Goal: Task Accomplishment & Management: Complete application form

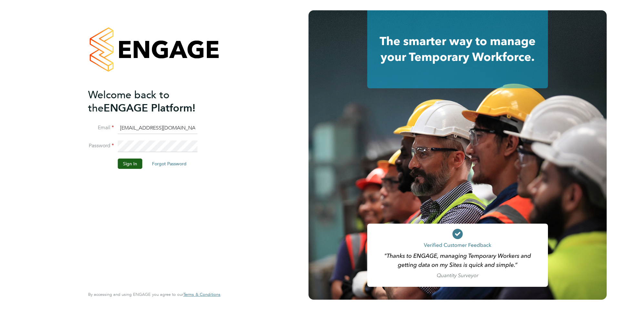
drag, startPoint x: 149, startPoint y: 195, endPoint x: 144, endPoint y: 187, distance: 10.2
click at [148, 192] on div "Welcome back to the ENGAGE Platform! Email fesouth@protocol.co.uk Password Sign…" at bounding box center [151, 187] width 126 height 198
click at [122, 166] on button "Sign In" at bounding box center [130, 164] width 25 height 10
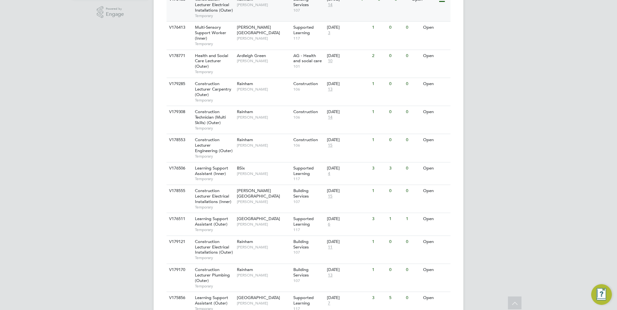
scroll to position [226, 0]
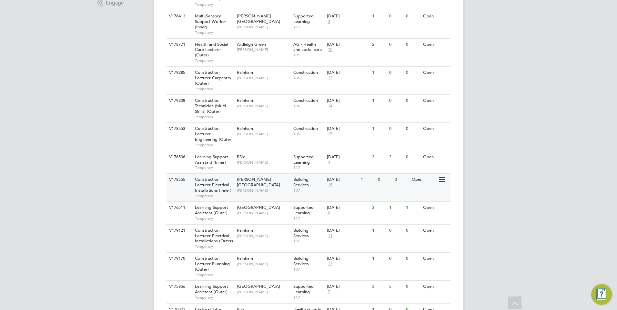
click at [216, 177] on span "Construction Lecturer Electrical Installations (Inner)" at bounding box center [213, 185] width 36 height 16
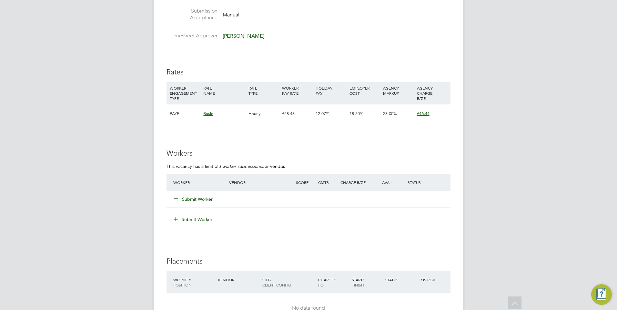
scroll to position [1064, 0]
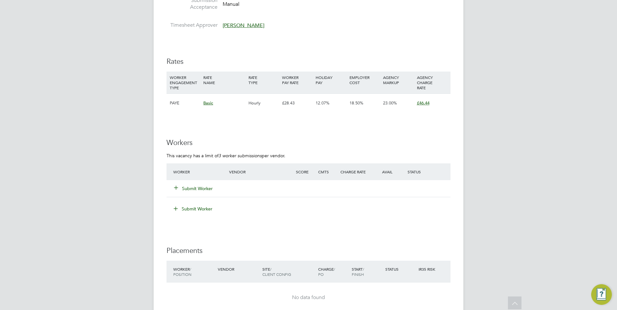
click at [202, 187] on button "Submit Worker" at bounding box center [193, 188] width 39 height 6
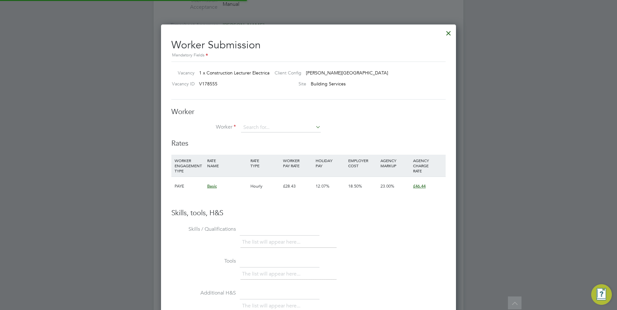
scroll to position [3, 3]
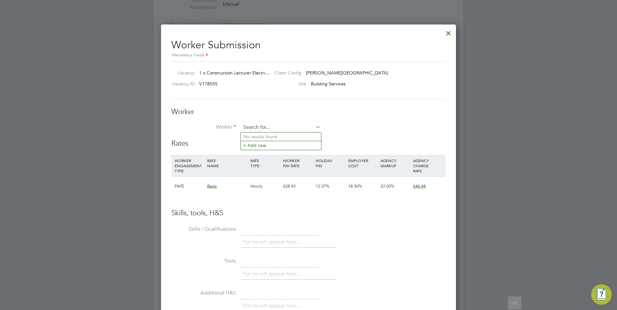
click at [261, 124] on input at bounding box center [281, 128] width 80 height 10
type input "r"
click at [256, 126] on input "mas" at bounding box center [281, 128] width 80 height 10
type input "mas"
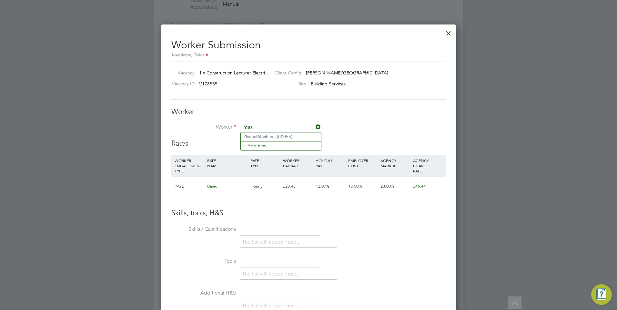
click at [314, 127] on icon at bounding box center [314, 127] width 0 height 9
click at [277, 132] on input at bounding box center [281, 128] width 80 height 10
type input "raja masaud iqbal"
click at [258, 148] on li "+ Add new" at bounding box center [281, 145] width 80 height 9
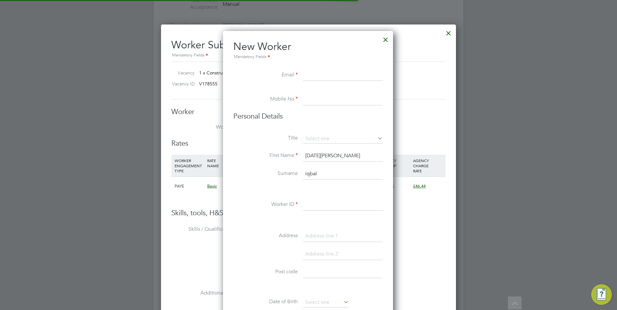
scroll to position [549, 171]
click at [316, 77] on input at bounding box center [343, 76] width 80 height 12
click at [328, 74] on input at bounding box center [343, 76] width 80 height 12
paste input "masaudraja@yahoo.com"
type input "masaudraja@yahoo.com"
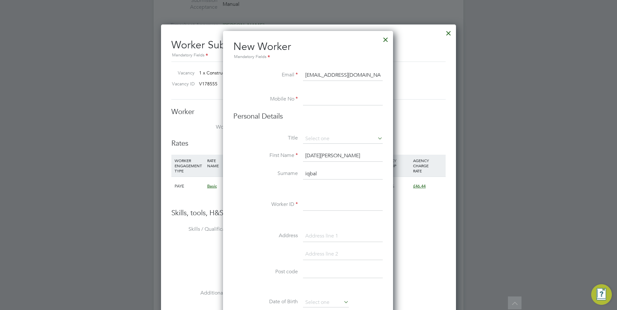
click at [304, 98] on input at bounding box center [343, 100] width 80 height 12
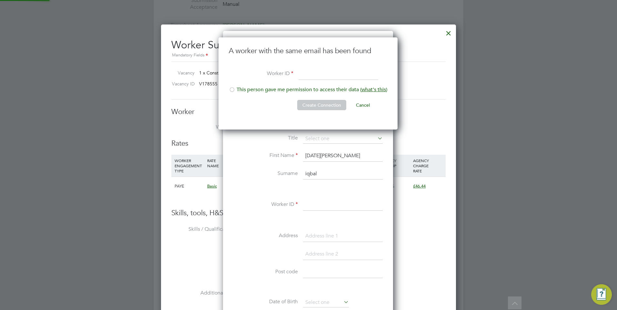
scroll to position [93, 180]
click at [263, 88] on li "This person gave me permission to access their data ( what's this )" at bounding box center [308, 92] width 158 height 13
click at [318, 76] on input at bounding box center [338, 75] width 80 height 12
type input "876878766"
click at [321, 106] on button "Create Connection" at bounding box center [321, 105] width 49 height 10
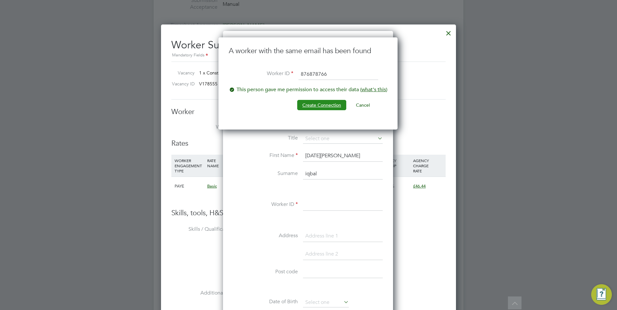
scroll to position [0, 0]
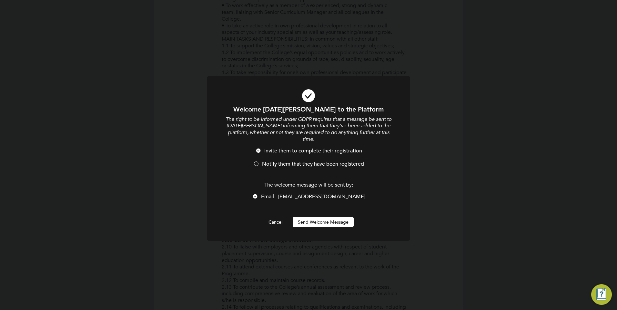
click at [279, 161] on span "Notify them that they have been registered" at bounding box center [313, 164] width 102 height 6
click at [315, 217] on button "Send Welcome Message" at bounding box center [323, 222] width 61 height 10
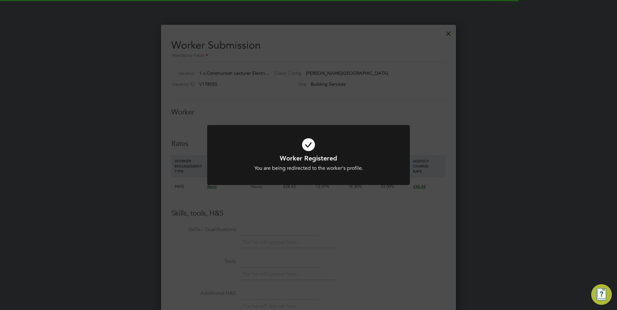
scroll to position [1064, 0]
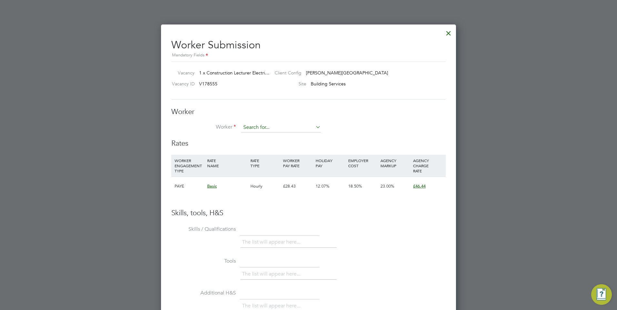
click at [273, 128] on input at bounding box center [281, 128] width 80 height 10
click at [281, 135] on b "Raja" at bounding box center [287, 136] width 14 height 5
type input "Iqbal Masaud Raja (876878766)"
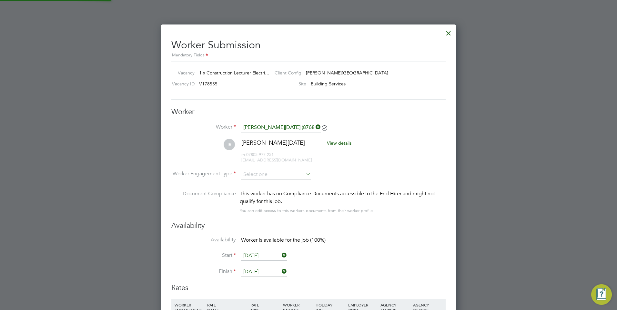
scroll to position [3, 3]
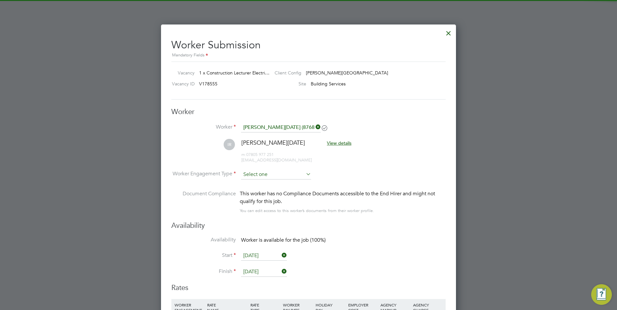
click at [284, 173] on input at bounding box center [276, 175] width 70 height 10
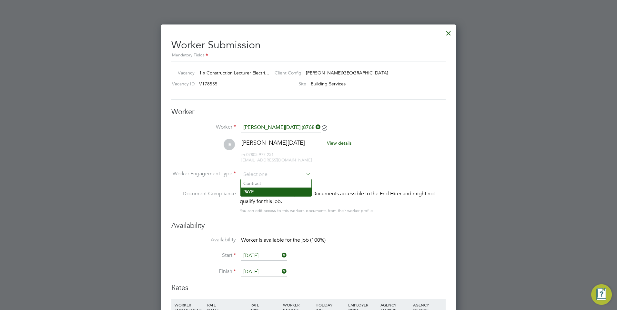
click at [271, 193] on li "PAYE" at bounding box center [276, 192] width 71 height 8
type input "PAYE"
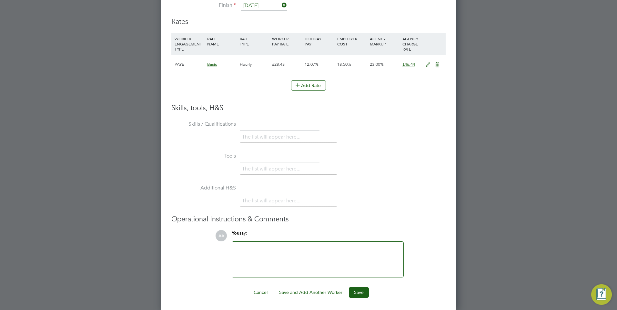
scroll to position [1331, 0]
click at [360, 288] on button "Save" at bounding box center [359, 292] width 20 height 10
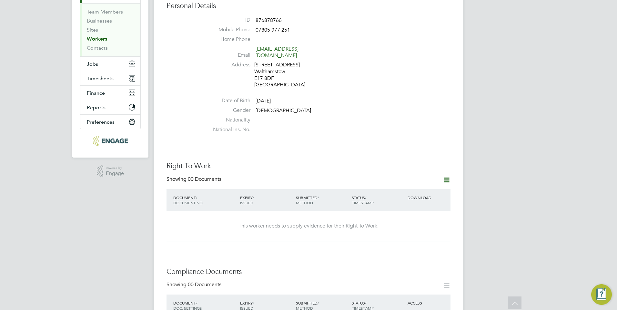
scroll to position [0, 0]
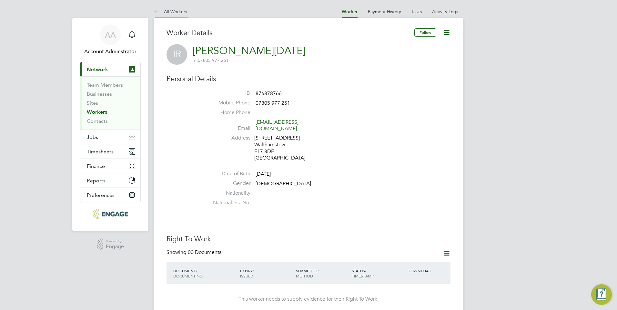
click at [155, 12] on icon at bounding box center [158, 12] width 8 height 8
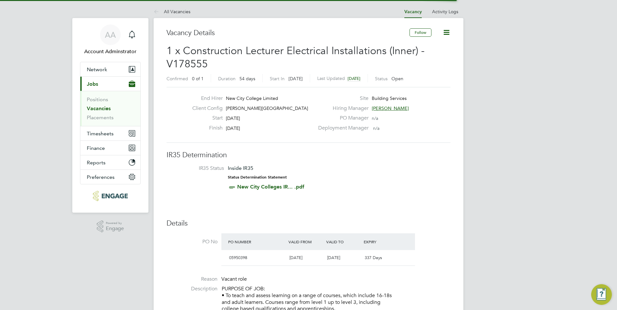
scroll to position [19, 45]
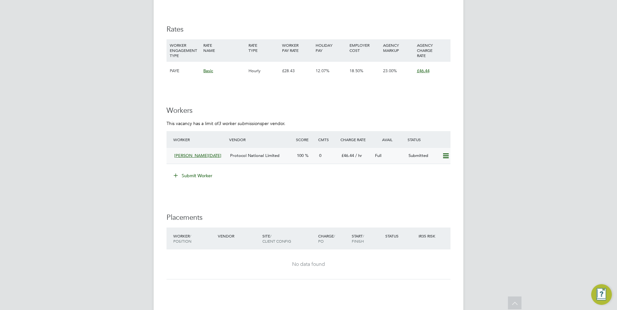
click at [188, 157] on span "Iqbal Masaud Raja" at bounding box center [197, 155] width 47 height 5
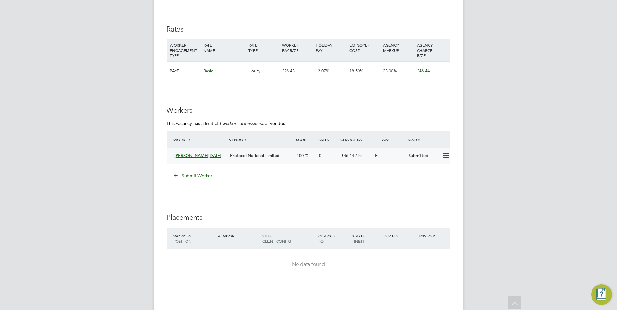
click at [226, 154] on div "Iqbal Masaud Raja" at bounding box center [200, 156] width 56 height 11
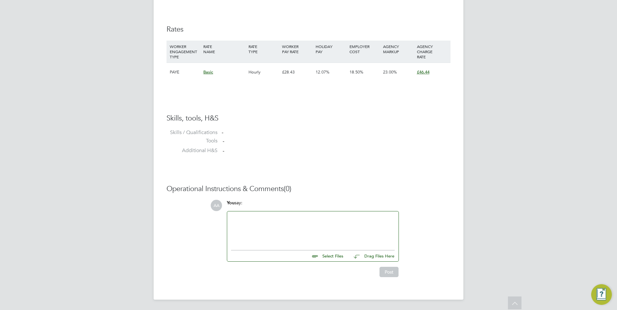
click at [293, 228] on div at bounding box center [313, 229] width 164 height 28
click at [333, 253] on input "file" at bounding box center [346, 255] width 97 height 9
type input "C:\fakepath\Lecturer CV New.pdf"
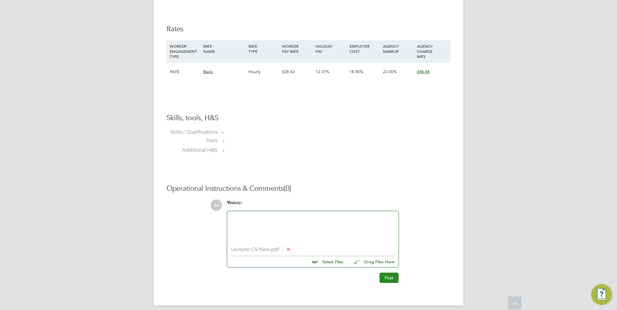
click at [391, 281] on button "Post" at bounding box center [388, 278] width 19 height 10
